Goal: Task Accomplishment & Management: Use online tool/utility

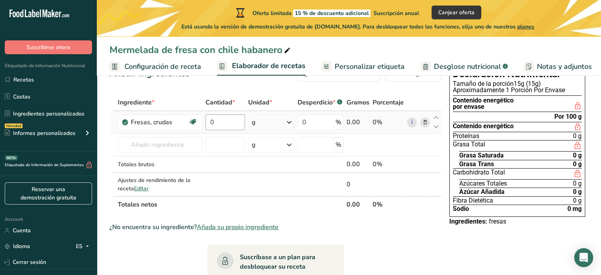
scroll to position [0, 89]
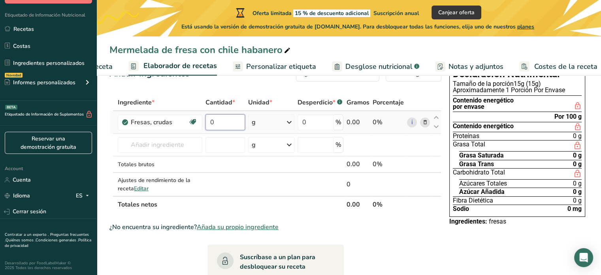
click at [242, 127] on input "0" at bounding box center [226, 122] width 40 height 16
type input "0"
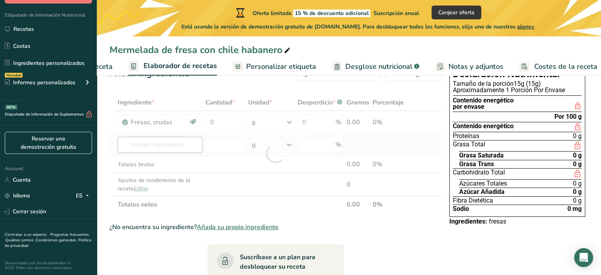
click at [149, 147] on div "Ingrediente * Cantidad * Unidad * Desperdicio * .a-a{fill:#347362;}.b-a{fill:#f…" at bounding box center [276, 153] width 332 height 119
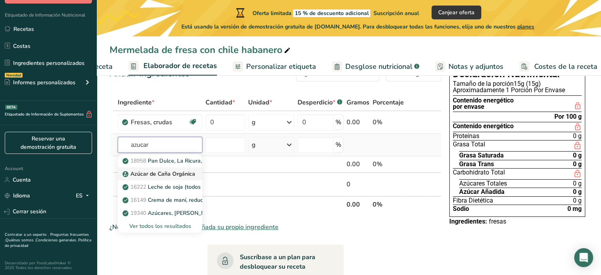
type input "azucar"
drag, startPoint x: 172, startPoint y: 169, endPoint x: 178, endPoint y: 155, distance: 15.4
click at [178, 155] on div "18958 Pan Dulce, La Ricura, Salpora de Arroz con Azucar, tipo galleta, contiene…" at bounding box center [160, 193] width 85 height 78
click at [161, 172] on p "Azúcar de Caña Orgánica" at bounding box center [159, 174] width 71 height 8
type input "Organic Cane Sugar"
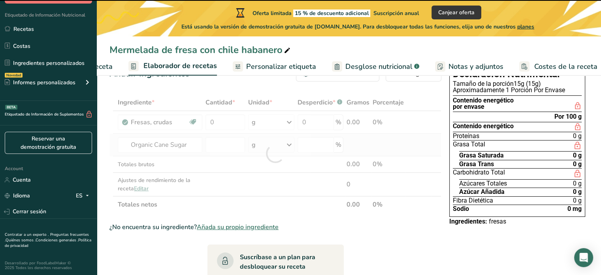
type input "0"
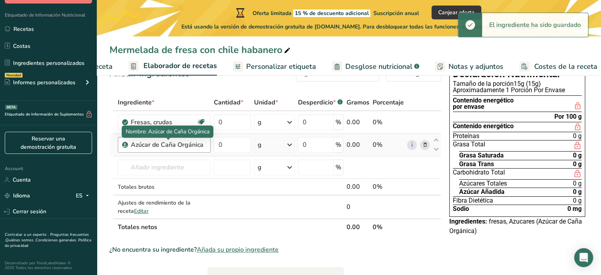
click at [151, 145] on div "Azúcar de Caña Orgánica" at bounding box center [168, 144] width 75 height 9
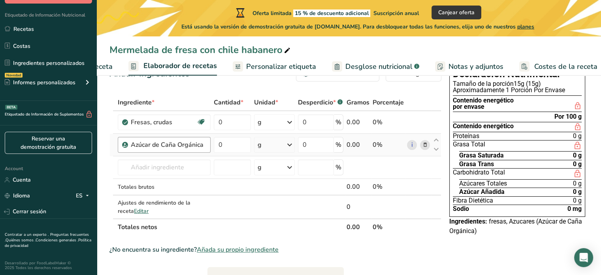
click at [179, 144] on div "Azúcar de Caña Orgánica" at bounding box center [168, 144] width 75 height 9
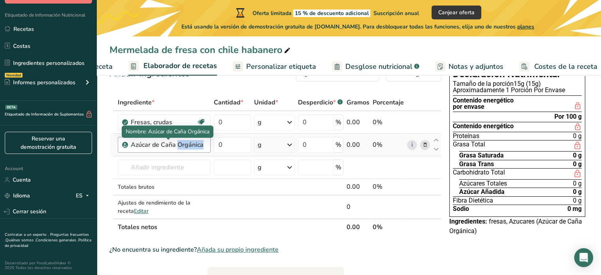
click at [204, 143] on div "Azúcar de Caña Orgánica" at bounding box center [168, 144] width 75 height 9
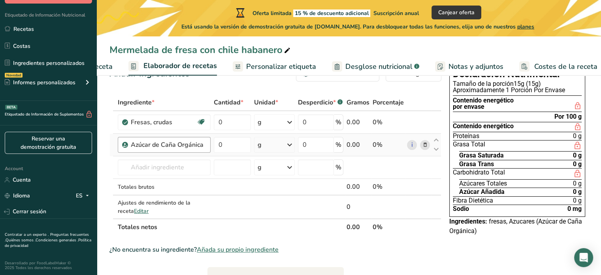
click at [204, 143] on div "Azúcar de Caña Orgánica" at bounding box center [168, 144] width 75 height 9
click at [178, 145] on div "Azúcar de Caña Orgánica" at bounding box center [168, 144] width 75 height 9
